Goal: Task Accomplishment & Management: Use online tool/utility

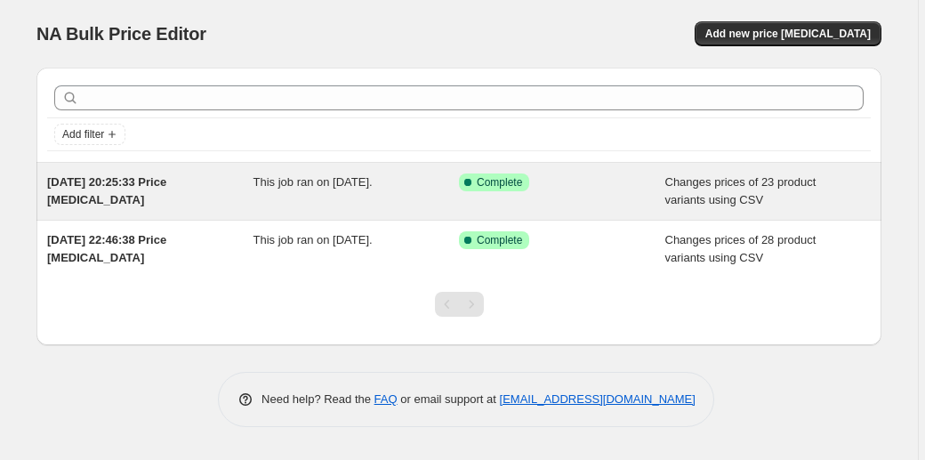
click at [341, 206] on div "This job ran on [DATE]." at bounding box center [356, 191] width 206 height 36
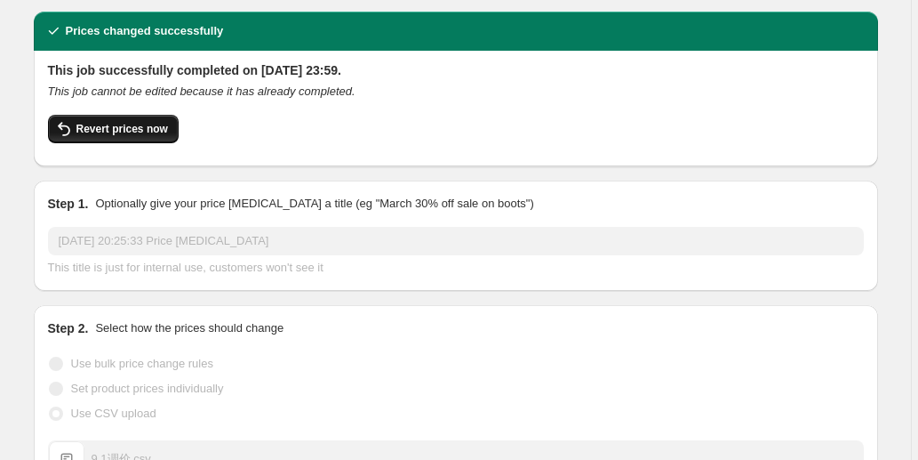
scroll to position [59, 0]
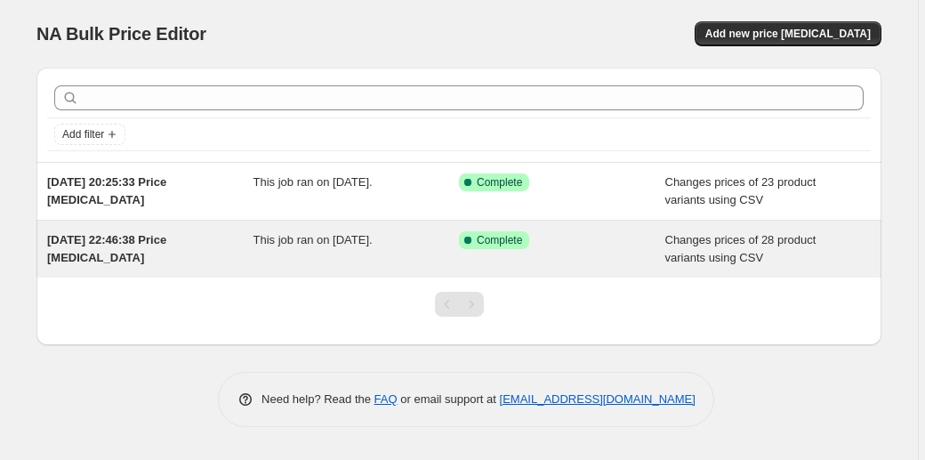
click at [166, 239] on span "[DATE] 22:46:38 Price [MEDICAL_DATA]" at bounding box center [106, 248] width 119 height 31
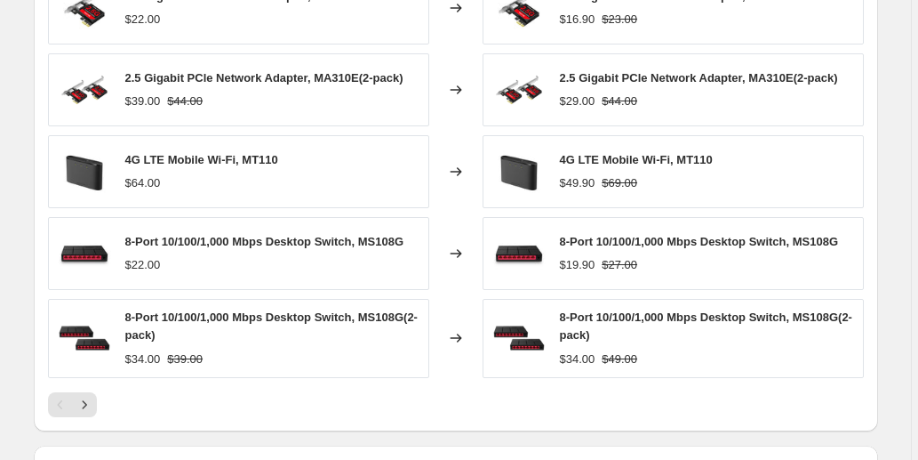
scroll to position [965, 0]
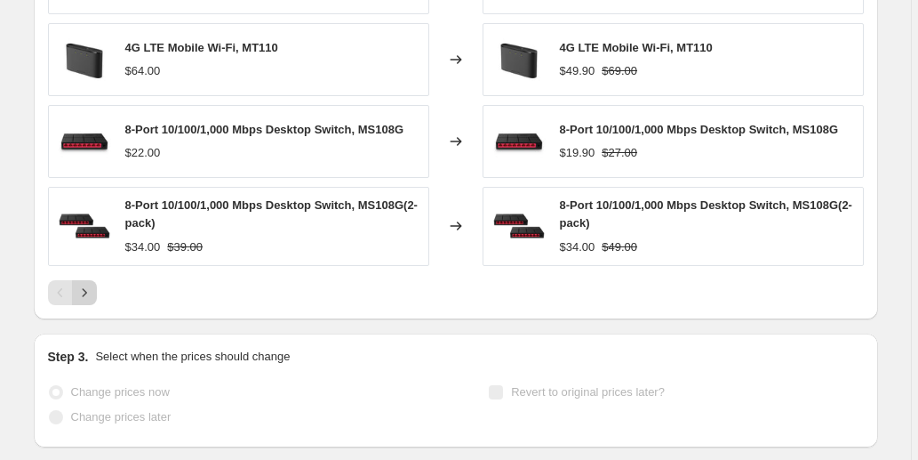
click at [89, 284] on icon "Next" at bounding box center [85, 293] width 18 height 18
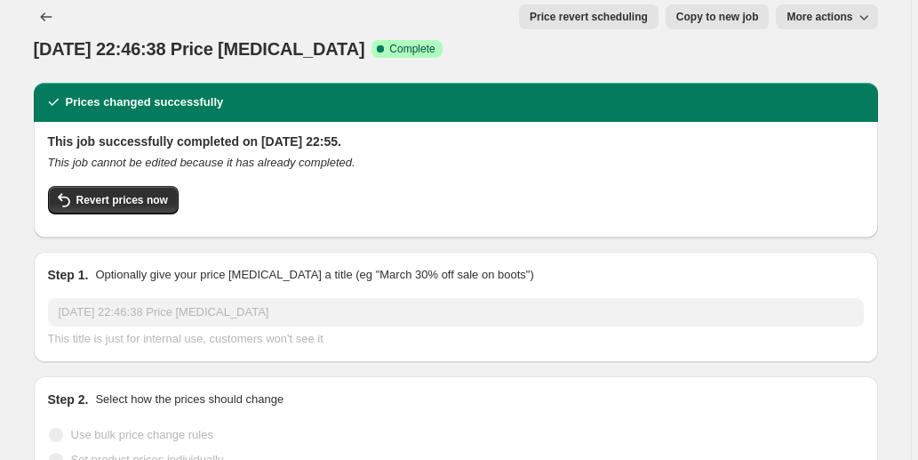
scroll to position [0, 0]
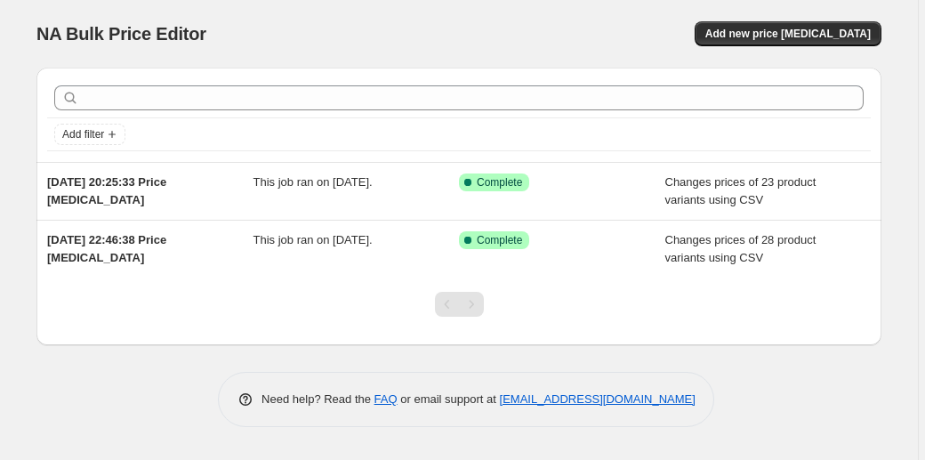
click at [319, 39] on div "NA Bulk Price Editor" at bounding box center [239, 33] width 406 height 25
click at [644, 7] on div "NA Bulk Price Editor. This page is ready NA Bulk Price Editor Add new price [ME…" at bounding box center [458, 34] width 845 height 68
click at [858, 30] on span "Add new price [MEDICAL_DATA]" at bounding box center [787, 34] width 165 height 14
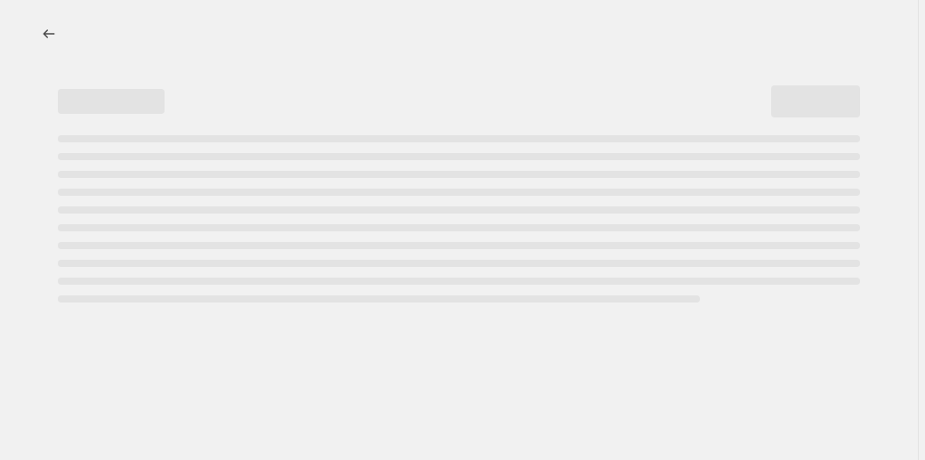
select select "percentage"
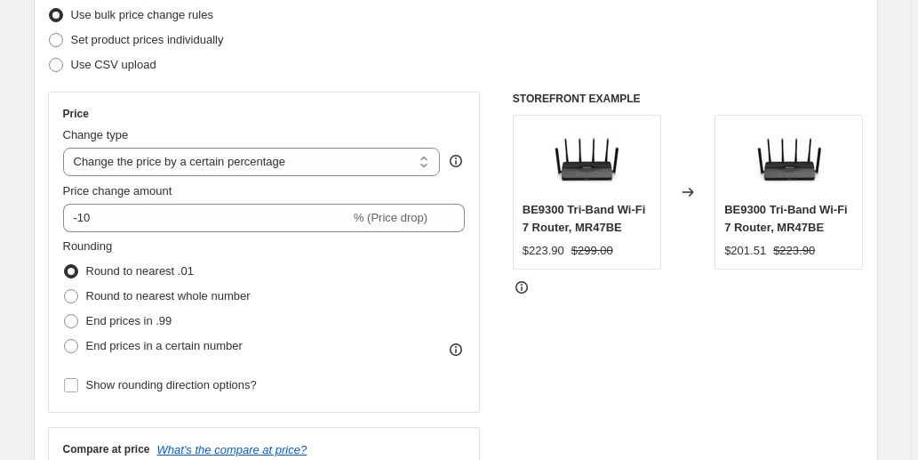
scroll to position [236, 0]
click at [113, 61] on span "Use CSV upload" at bounding box center [113, 63] width 85 height 13
click at [50, 58] on input "Use CSV upload" at bounding box center [49, 57] width 1 height 1
radio input "true"
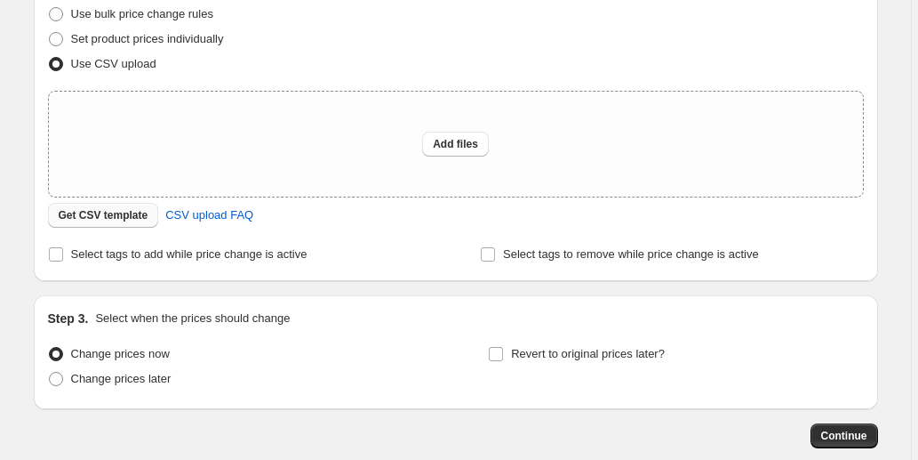
click at [115, 215] on span "Get CSV template" at bounding box center [104, 215] width 90 height 14
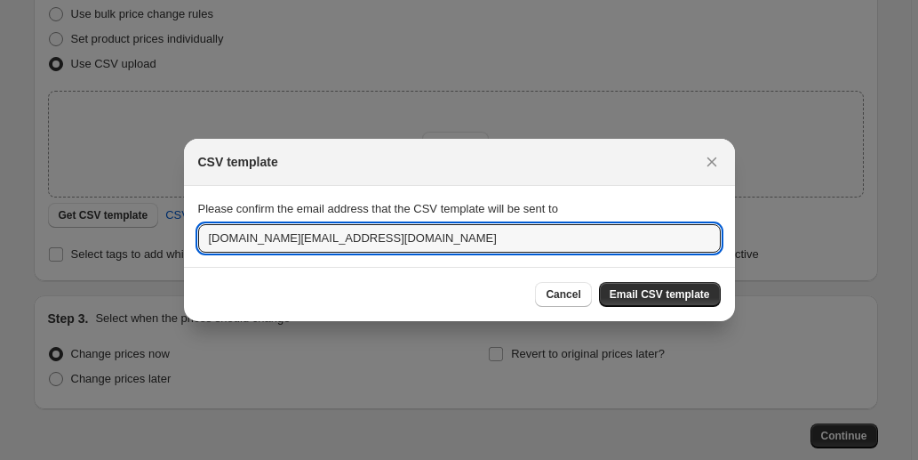
drag, startPoint x: 363, startPoint y: 242, endPoint x: 72, endPoint y: 242, distance: 290.7
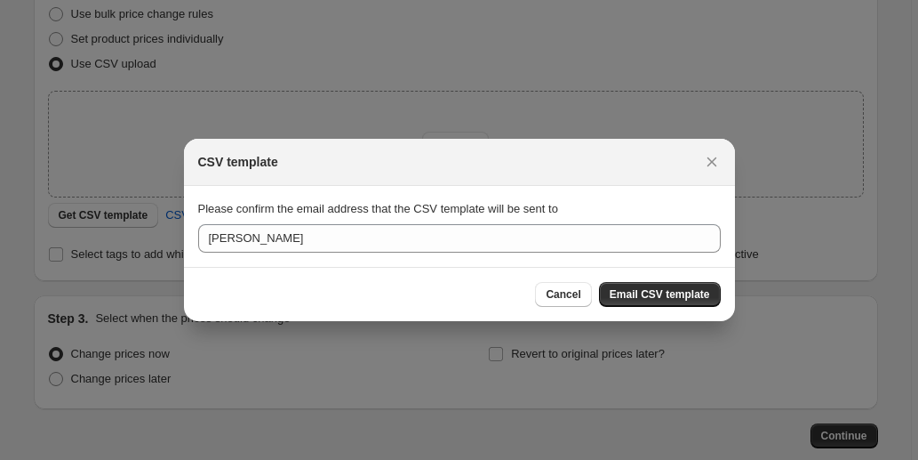
click at [334, 293] on div "Cancel Email CSV template" at bounding box center [459, 294] width 523 height 25
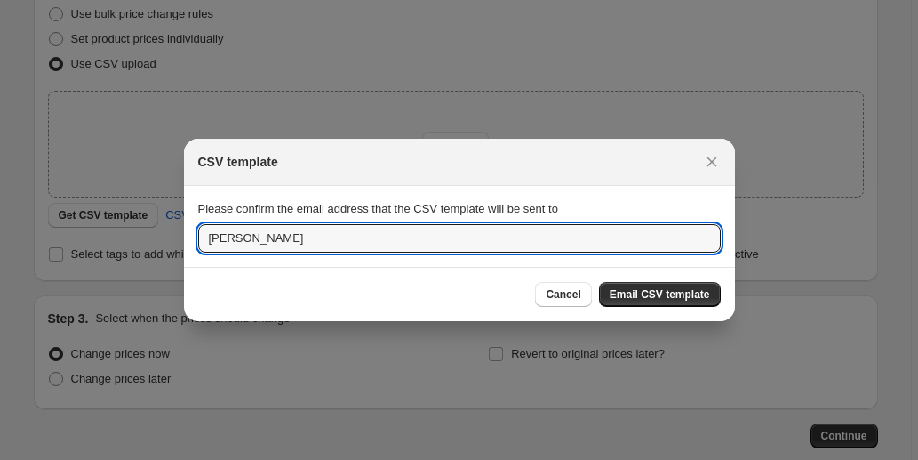
type input "[PERSON_NAME][EMAIL_ADDRESS][PERSON_NAME][DOMAIN_NAME]"
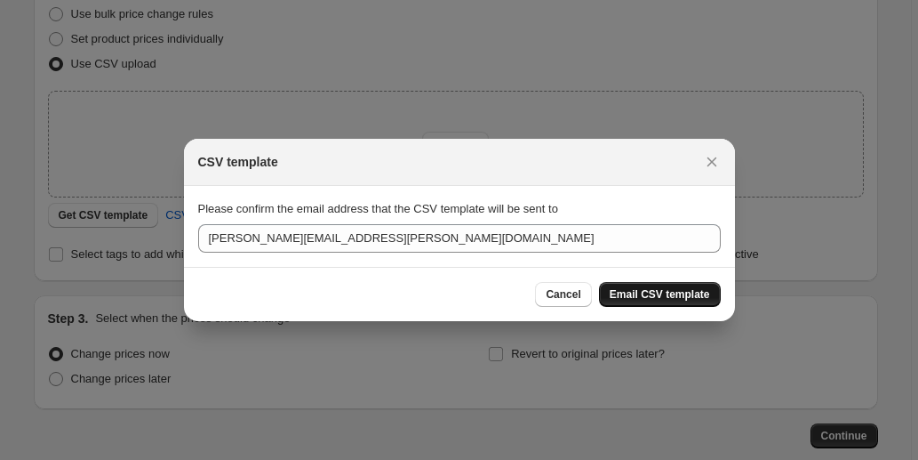
click at [656, 292] on span "Email CSV template" at bounding box center [660, 294] width 100 height 14
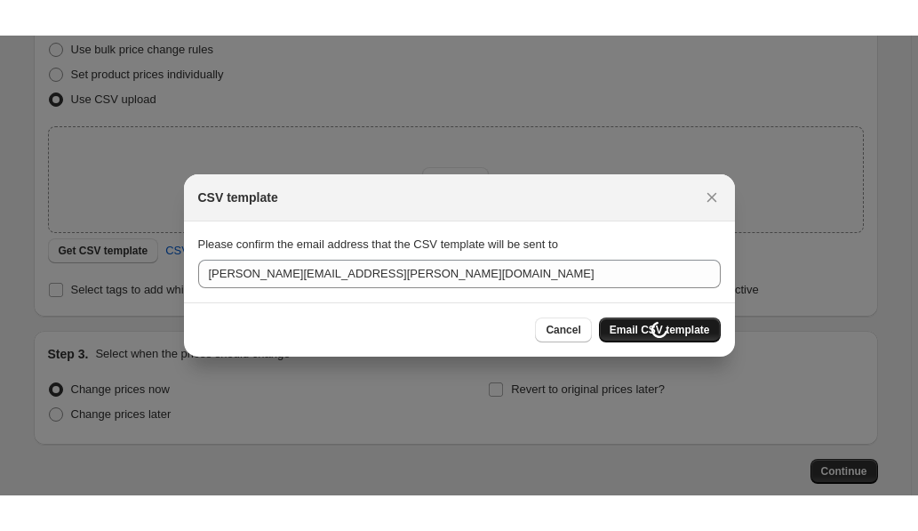
scroll to position [236, 0]
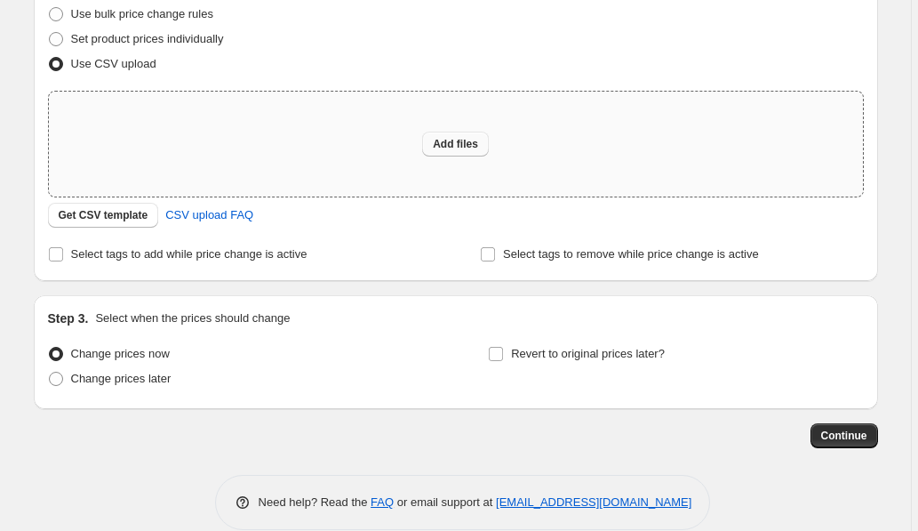
click at [453, 137] on span "Add files" at bounding box center [455, 144] width 45 height 14
type input "C:\fakepath\9.18价格回调.xlsx"
click at [482, 144] on button "Add files" at bounding box center [455, 144] width 67 height 25
type input "C:\fakepath\9.18价格回调.csv"
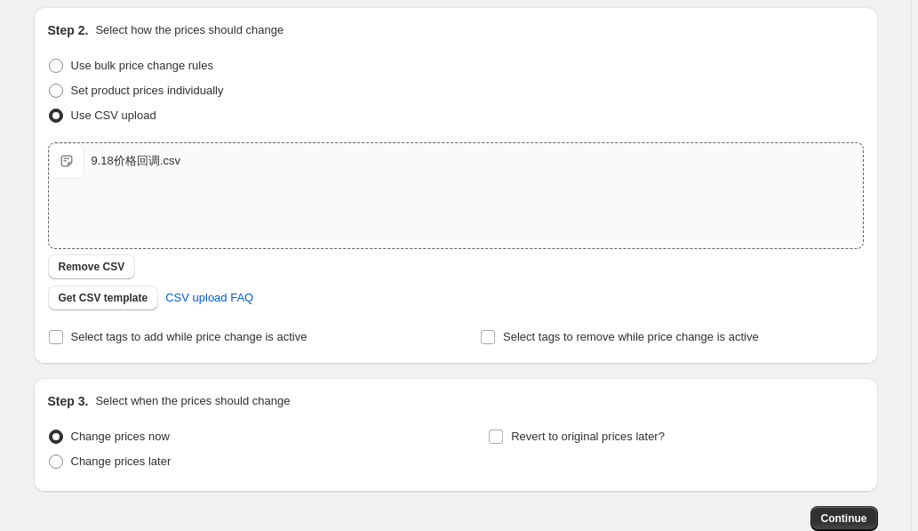
scroll to position [292, 0]
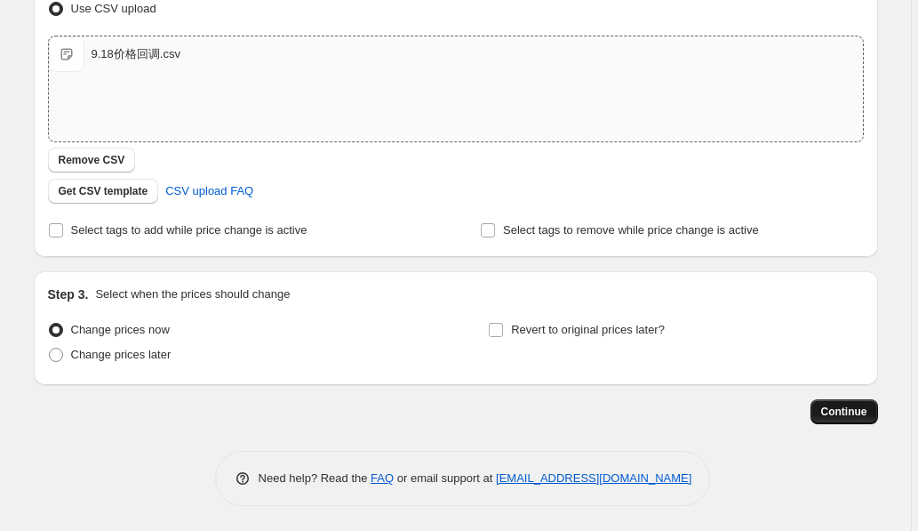
click at [837, 407] on span "Continue" at bounding box center [844, 412] width 46 height 14
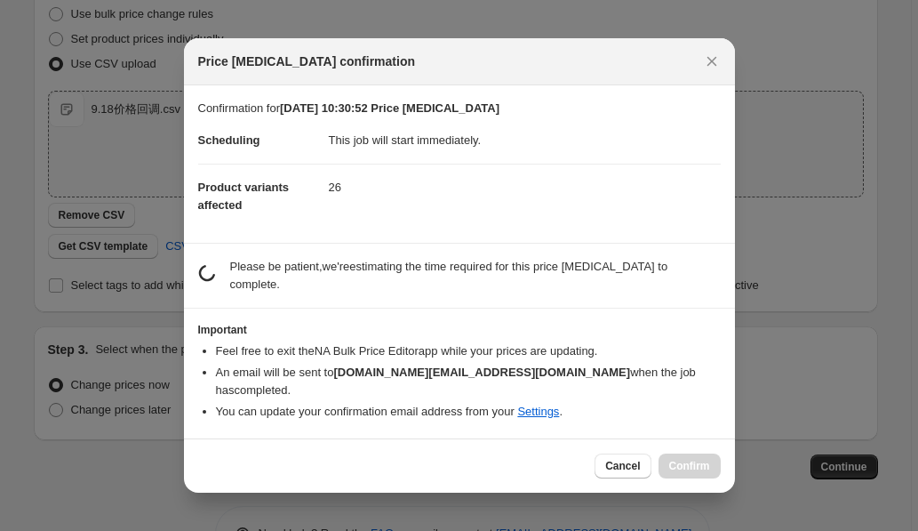
scroll to position [0, 0]
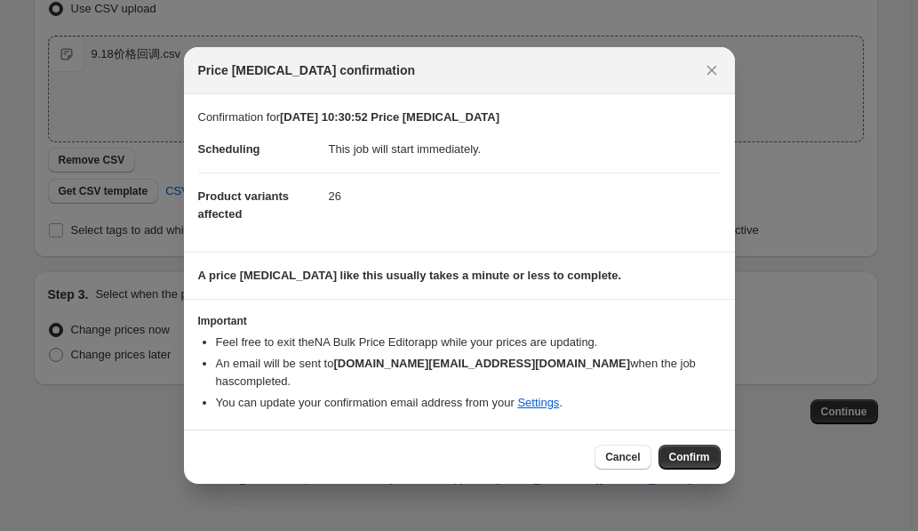
drag, startPoint x: 685, startPoint y: 445, endPoint x: 635, endPoint y: 421, distance: 54.9
click at [685, 450] on span "Confirm" at bounding box center [689, 457] width 41 height 14
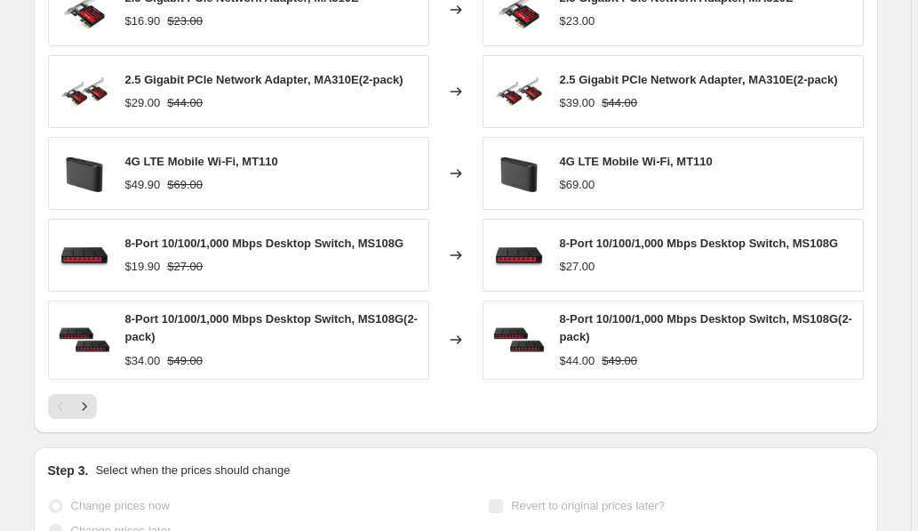
scroll to position [889, 0]
